Goal: Check status: Check status

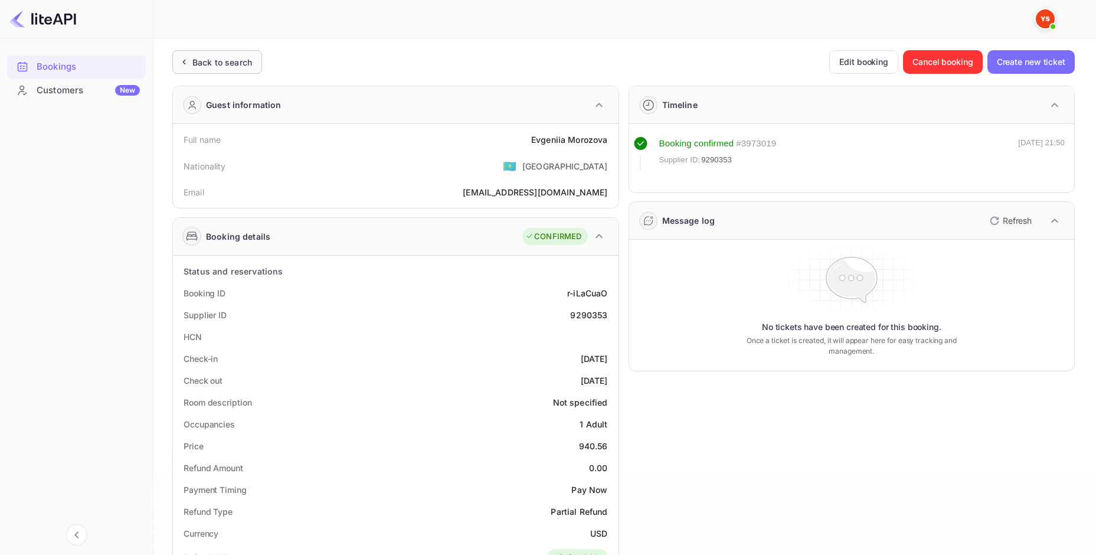
click at [189, 63] on icon at bounding box center [184, 62] width 12 height 12
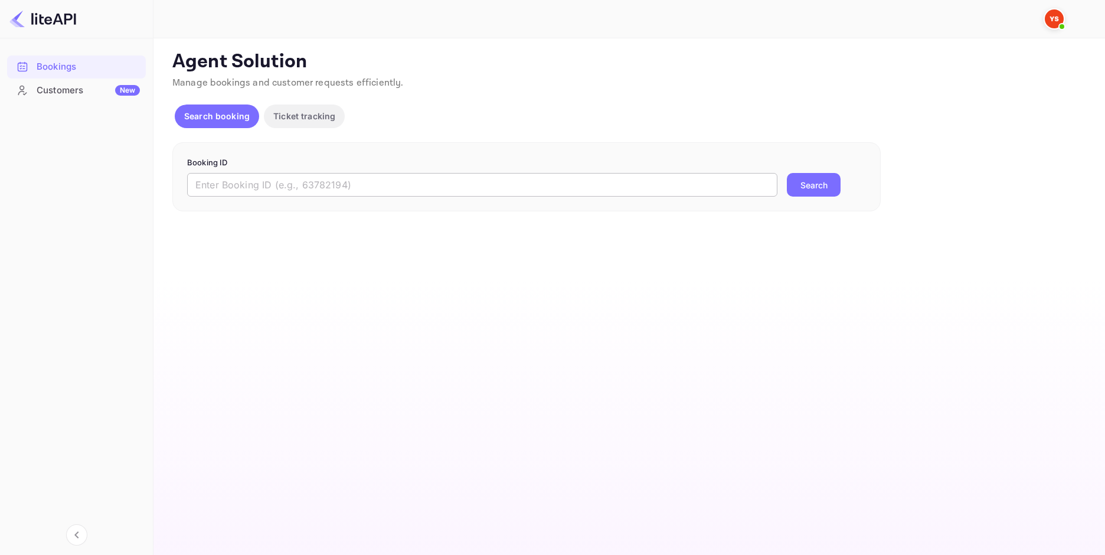
click at [434, 186] on input "text" at bounding box center [482, 185] width 590 height 24
paste input "8192335"
type input "8192335"
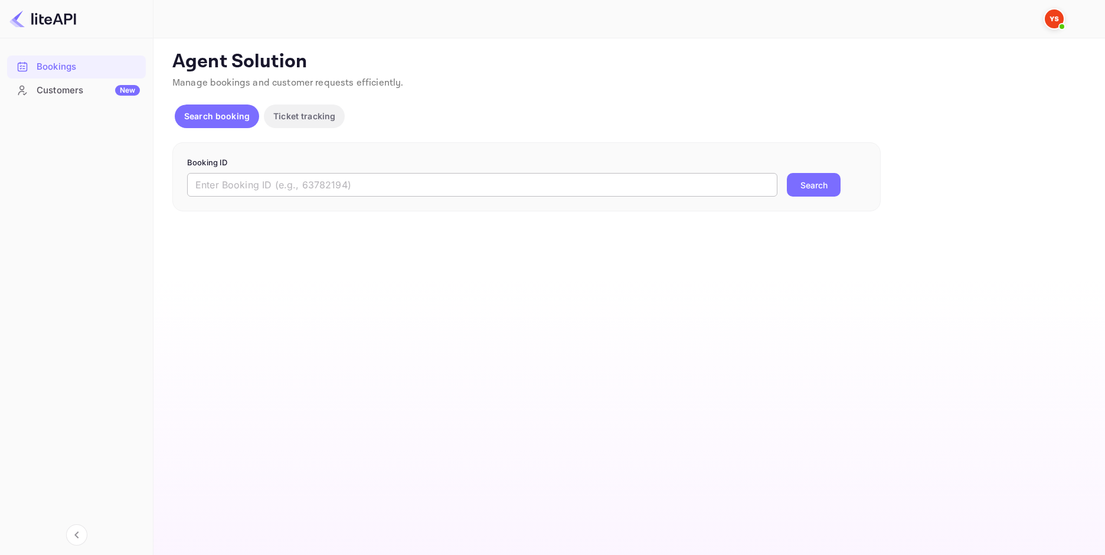
click at [352, 178] on input "text" at bounding box center [482, 185] width 590 height 24
paste input "8192335"
type input "8192335"
click at [810, 187] on button "Search" at bounding box center [814, 185] width 54 height 24
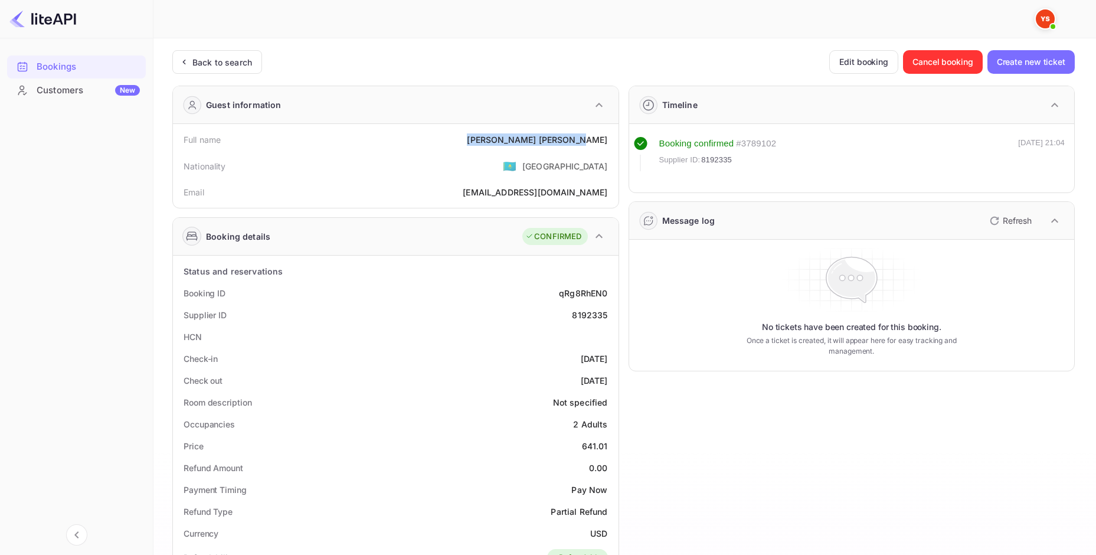
drag, startPoint x: 538, startPoint y: 139, endPoint x: 616, endPoint y: 145, distance: 78.8
click at [616, 145] on div "Full name [PERSON_NAME] Nationality 🇰🇿 [DEMOGRAPHIC_DATA] Email [EMAIL_ADDRESS]…" at bounding box center [396, 166] width 446 height 84
copy div "[PERSON_NAME]"
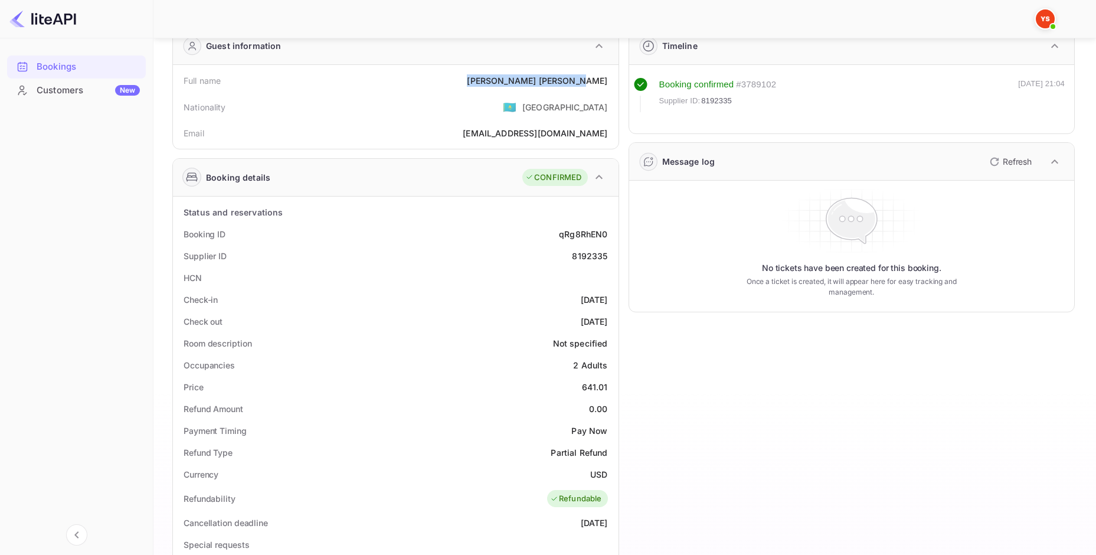
scroll to position [177, 0]
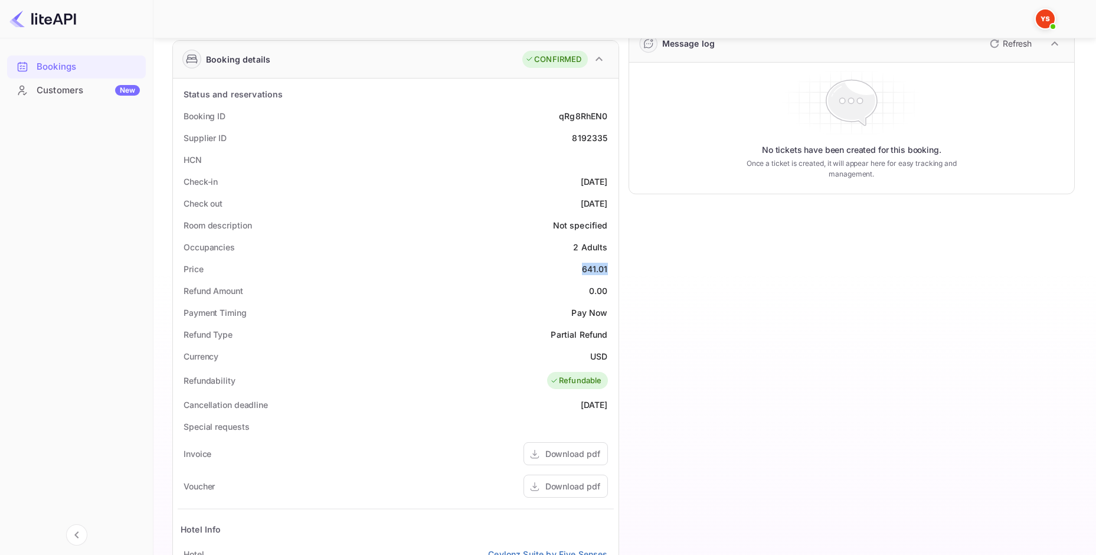
drag, startPoint x: 575, startPoint y: 270, endPoint x: 607, endPoint y: 270, distance: 31.9
click at [607, 270] on div "Price 641.01" at bounding box center [396, 269] width 436 height 22
copy div "641.01"
drag, startPoint x: 601, startPoint y: 355, endPoint x: 608, endPoint y: 355, distance: 7.1
click at [608, 355] on div "Currency USD" at bounding box center [396, 356] width 436 height 22
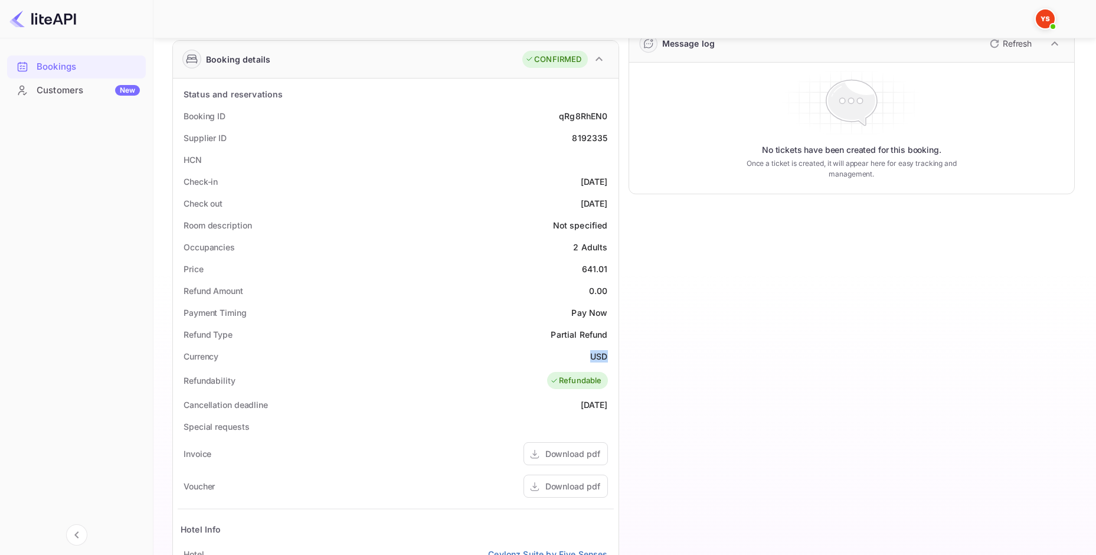
copy div "USD"
